Goal: Share content

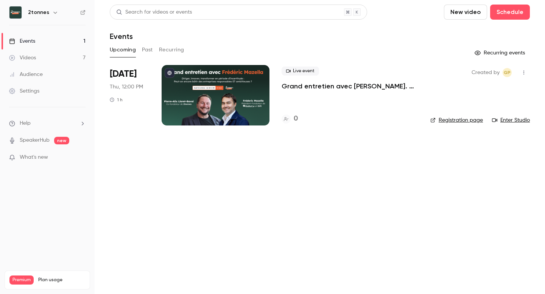
click at [26, 57] on div "Videos" at bounding box center [22, 58] width 27 height 8
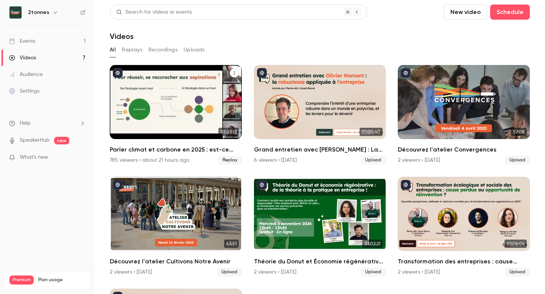
click at [201, 105] on div "Parler climat et carbone en 2025 : est-ce bien raisonnable ?" at bounding box center [176, 102] width 132 height 74
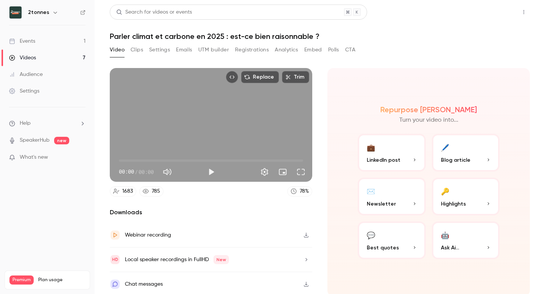
click at [499, 13] on button "Share" at bounding box center [497, 12] width 30 height 15
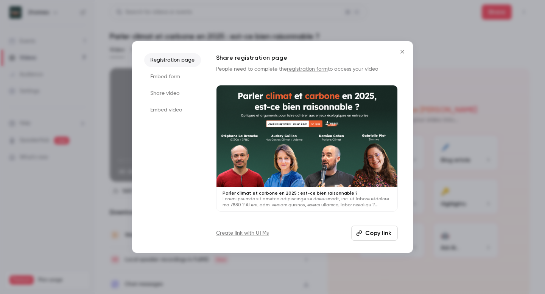
click at [168, 78] on li "Embed form" at bounding box center [172, 77] width 57 height 14
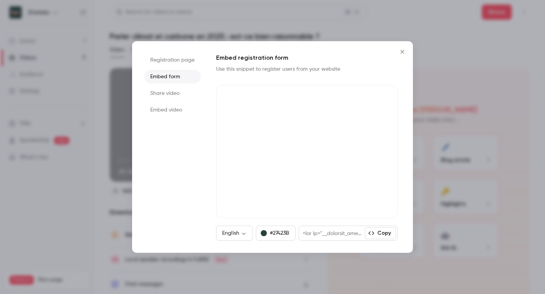
click at [162, 95] on li "Share video" at bounding box center [172, 94] width 57 height 14
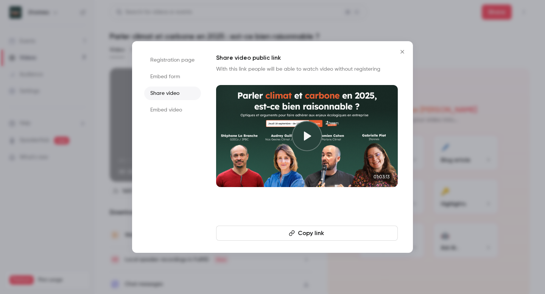
click at [158, 104] on li "Embed video" at bounding box center [172, 110] width 57 height 14
click at [164, 76] on li "Embed form" at bounding box center [172, 77] width 57 height 14
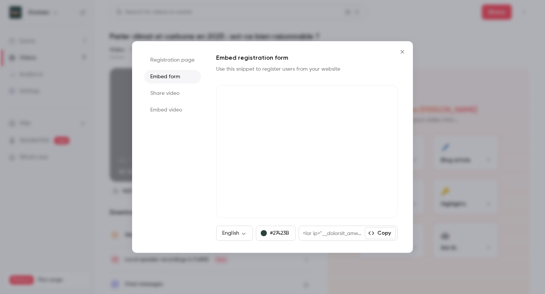
click at [163, 54] on li "Registration page" at bounding box center [172, 60] width 57 height 14
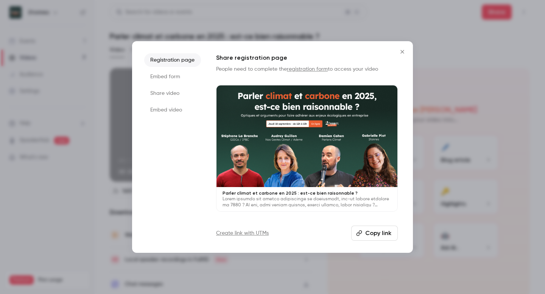
click at [377, 235] on button "Copy link" at bounding box center [374, 233] width 47 height 15
click at [405, 52] on icon "Close" at bounding box center [402, 52] width 9 height 6
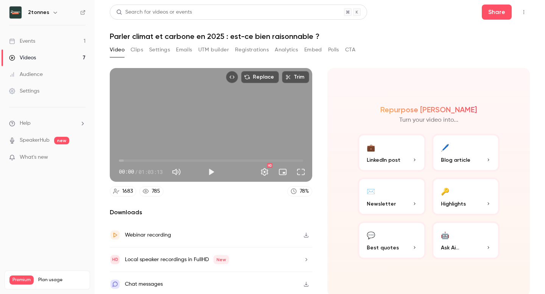
click at [212, 51] on button "UTM builder" at bounding box center [213, 50] width 31 height 12
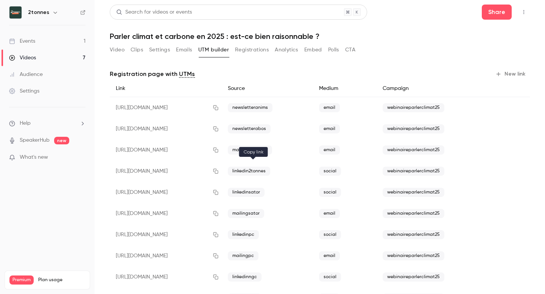
click at [218, 171] on icon "button" at bounding box center [215, 171] width 5 height 5
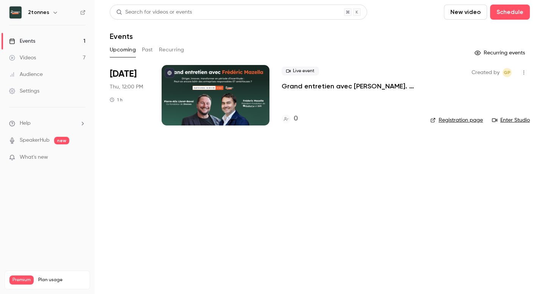
click at [56, 57] on link "Videos 7" at bounding box center [47, 58] width 95 height 17
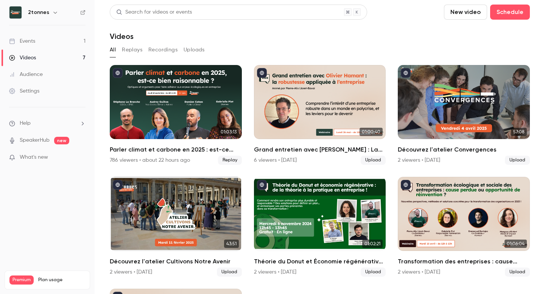
click at [162, 90] on div "Parler climat et carbone en 2025 : est-ce bien raisonnable ?" at bounding box center [176, 102] width 132 height 74
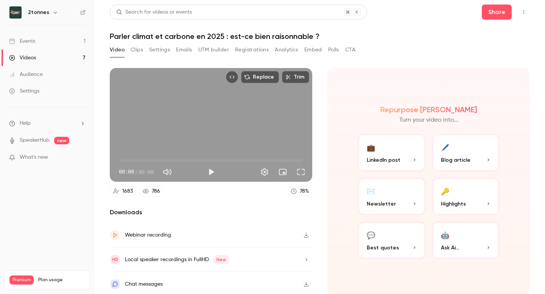
click at [221, 50] on button "UTM builder" at bounding box center [213, 50] width 31 height 12
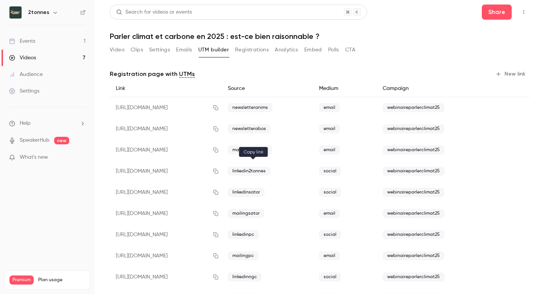
click at [222, 172] on button "button" at bounding box center [216, 171] width 12 height 12
